Goal: Transaction & Acquisition: Purchase product/service

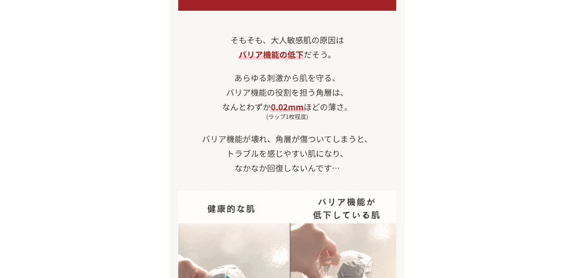
scroll to position [941, 0]
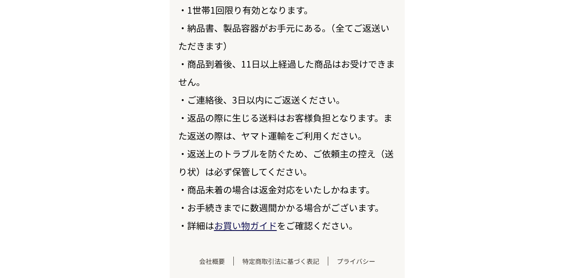
scroll to position [9976, 0]
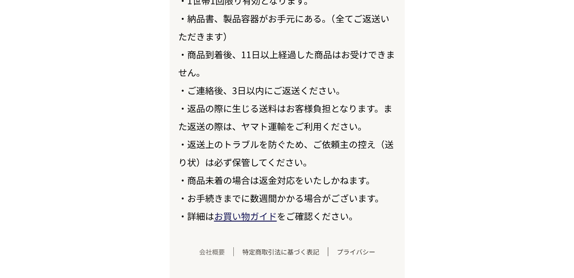
click at [211, 253] on link "会社概要" at bounding box center [212, 251] width 43 height 9
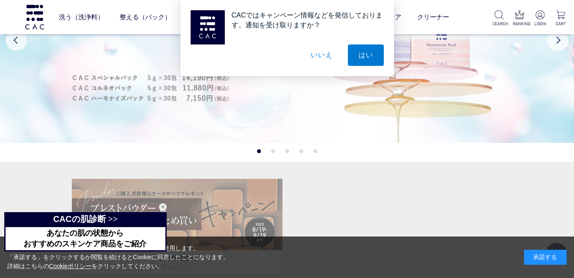
scroll to position [86, 0]
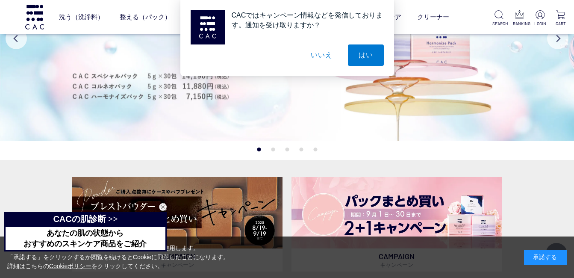
click at [160, 206] on div "閉じる" at bounding box center [163, 207] width 8 height 8
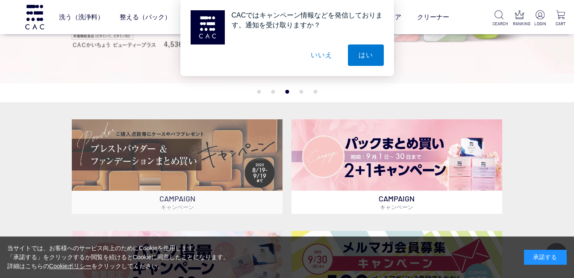
scroll to position [128, 0]
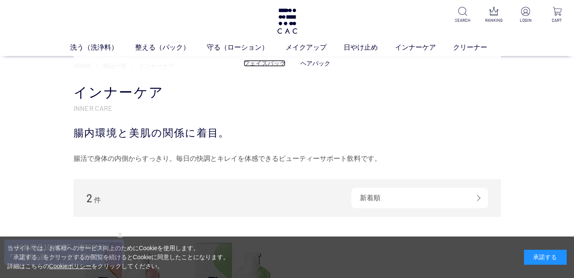
click at [264, 65] on link "フェイスパック" at bounding box center [265, 63] width 42 height 7
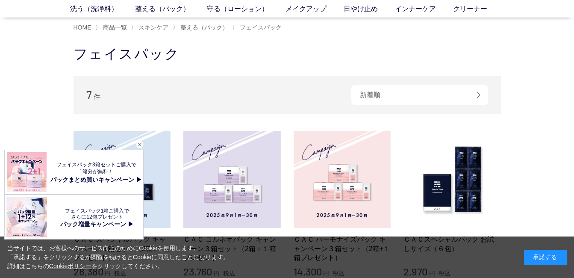
scroll to position [86, 0]
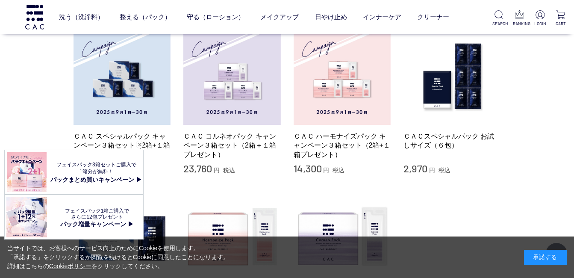
click at [98, 169] on span "1箱分が無料！" at bounding box center [97, 172] width 34 height 6
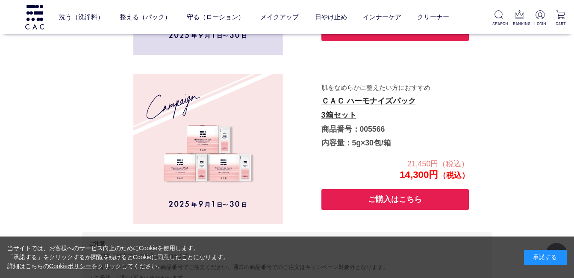
scroll to position [1734, 0]
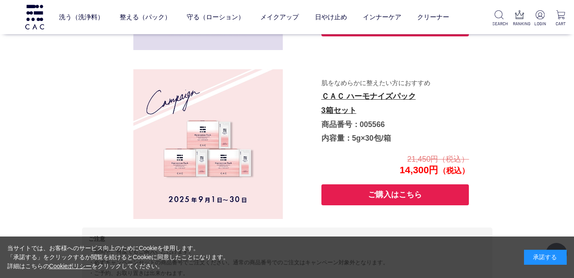
click at [366, 196] on button "ご購入はこちら" at bounding box center [396, 194] width 148 height 21
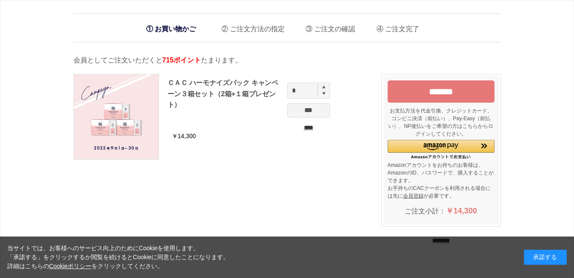
click at [325, 93] on img at bounding box center [324, 94] width 3 height 4
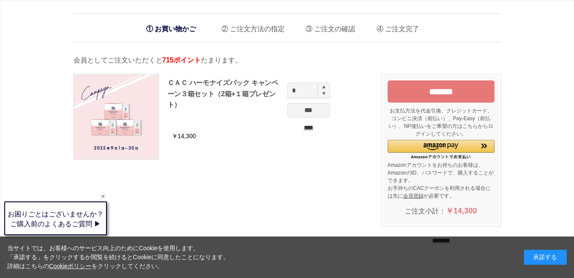
click at [324, 89] on img at bounding box center [324, 86] width 3 height 3
type input "*"
click at [411, 101] on input "*******" at bounding box center [441, 91] width 107 height 22
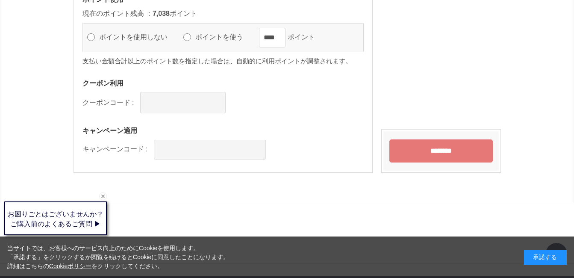
scroll to position [955, 0]
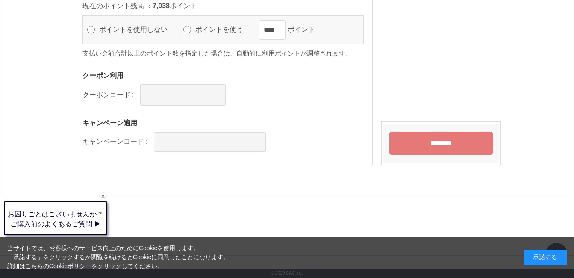
click at [456, 143] on input "********" at bounding box center [442, 143] width 104 height 23
